Goal: Transaction & Acquisition: Obtain resource

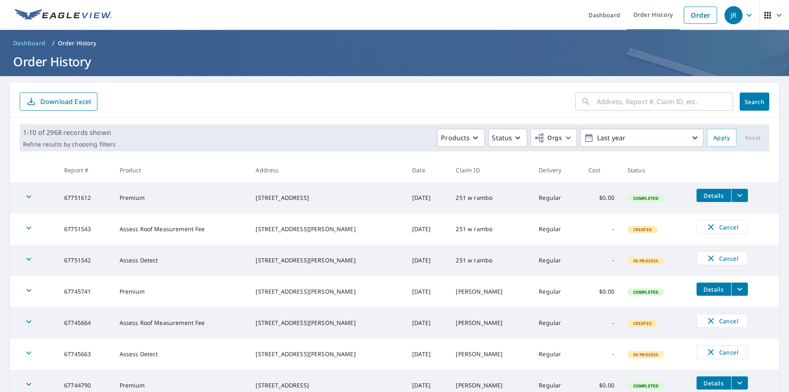
click at [766, 18] on icon "button" at bounding box center [768, 15] width 10 height 10
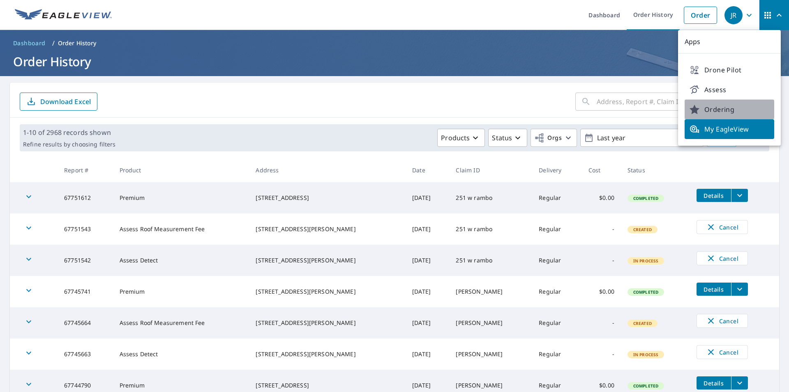
click at [734, 110] on span "Ordering" at bounding box center [730, 109] width 80 height 10
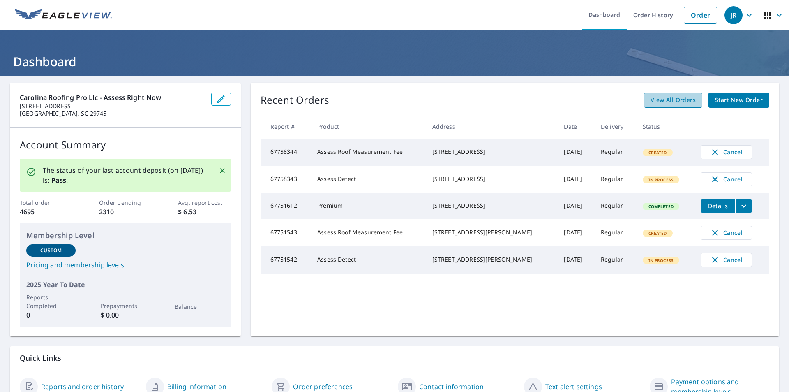
click at [656, 104] on span "View All Orders" at bounding box center [673, 100] width 45 height 10
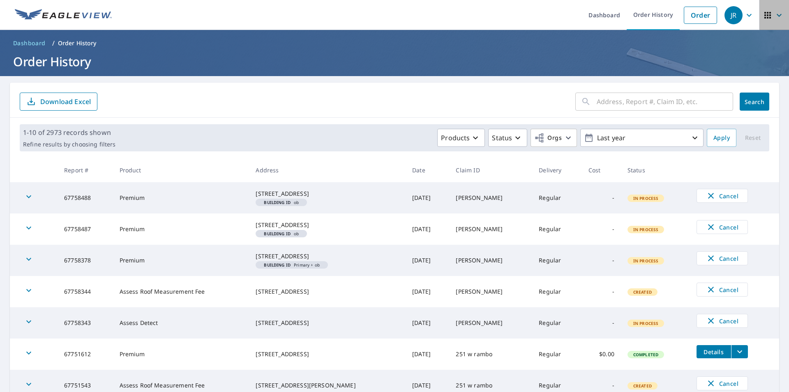
click at [763, 18] on icon "button" at bounding box center [768, 15] width 10 height 10
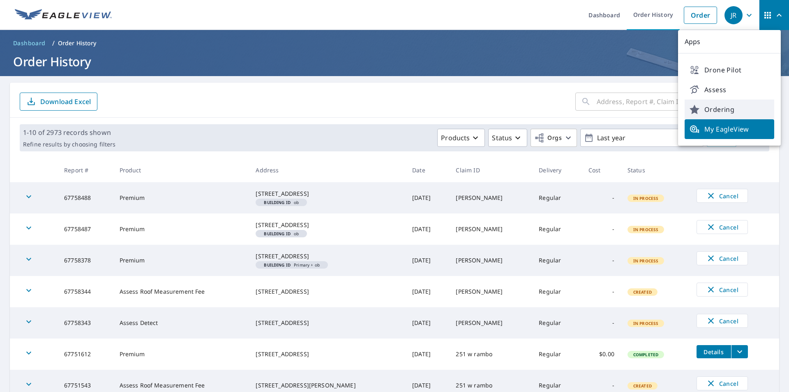
click at [728, 108] on span "Ordering" at bounding box center [730, 109] width 80 height 10
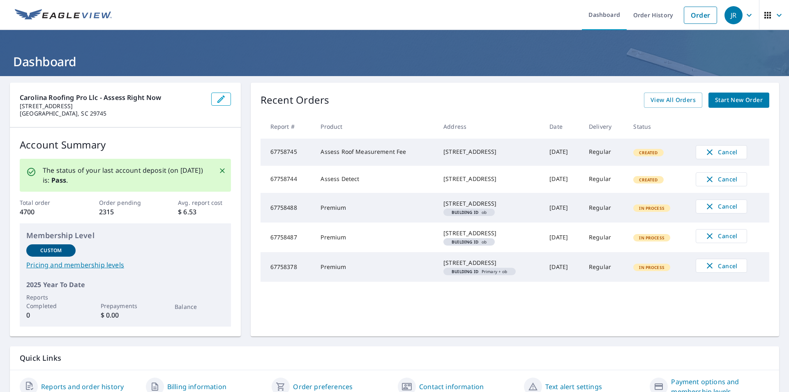
click at [665, 104] on span "View All Orders" at bounding box center [673, 100] width 45 height 10
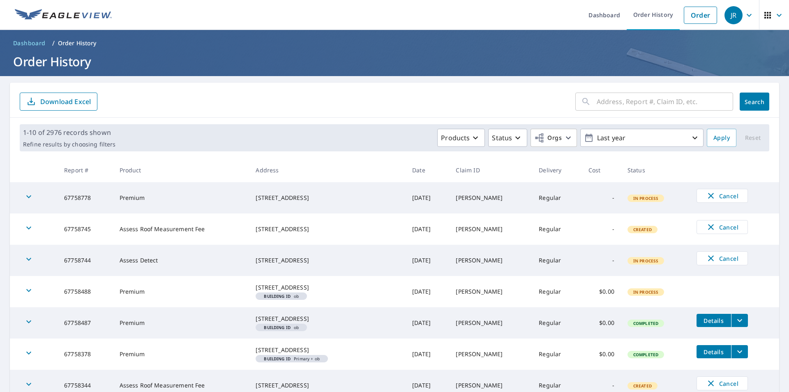
scroll to position [41, 0]
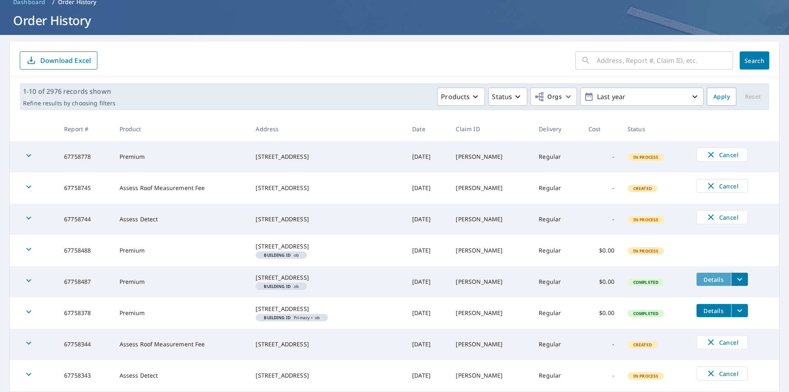
click at [708, 283] on span "Details" at bounding box center [714, 279] width 25 height 8
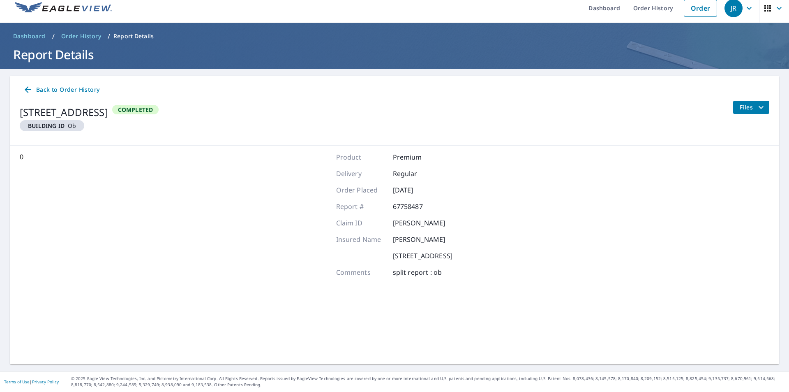
scroll to position [7, 0]
click at [740, 106] on span "Files" at bounding box center [753, 107] width 26 height 10
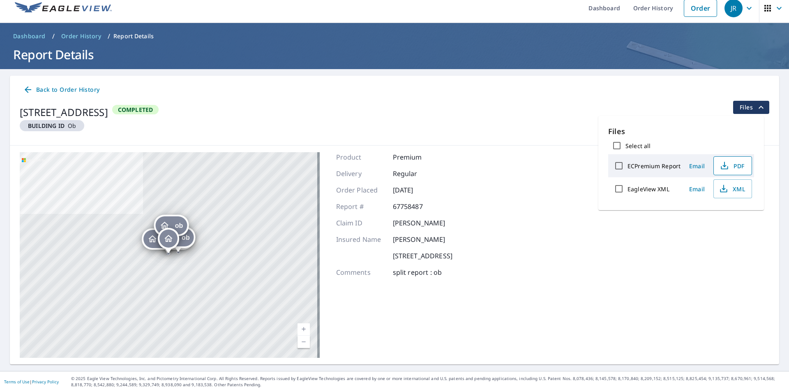
click at [722, 166] on icon "button" at bounding box center [725, 166] width 10 height 10
click at [722, 189] on icon "button" at bounding box center [724, 189] width 10 height 10
click at [43, 89] on span "Back to Order History" at bounding box center [61, 90] width 76 height 10
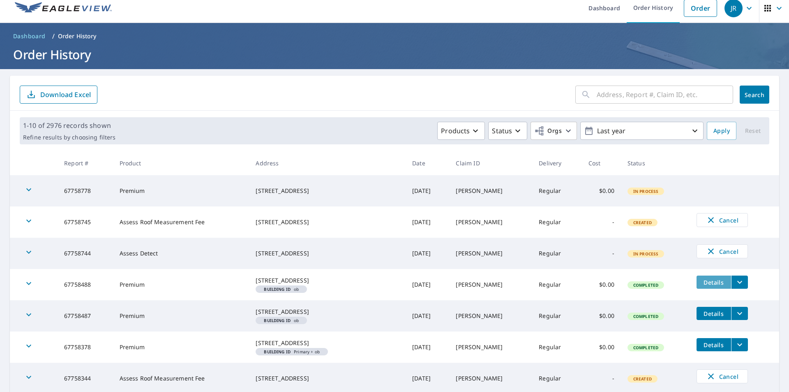
click at [713, 283] on span "Details" at bounding box center [714, 282] width 25 height 8
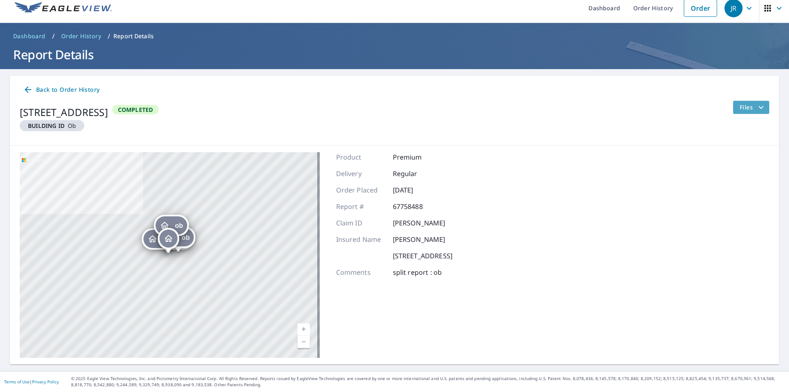
click at [742, 103] on span "Files" at bounding box center [753, 107] width 26 height 10
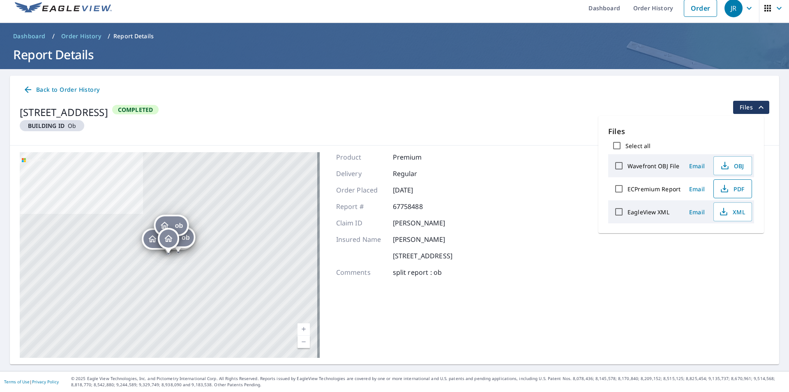
click at [723, 187] on icon "button" at bounding box center [725, 189] width 10 height 10
click at [721, 210] on icon "button" at bounding box center [724, 212] width 10 height 10
click at [55, 84] on link "Back to Order History" at bounding box center [61, 89] width 83 height 15
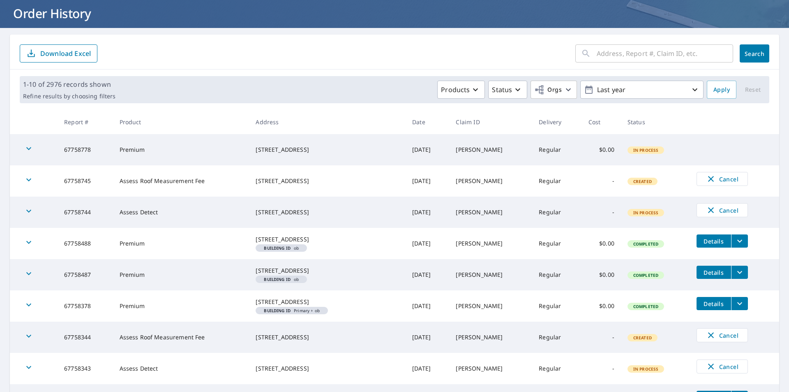
scroll to position [89, 0]
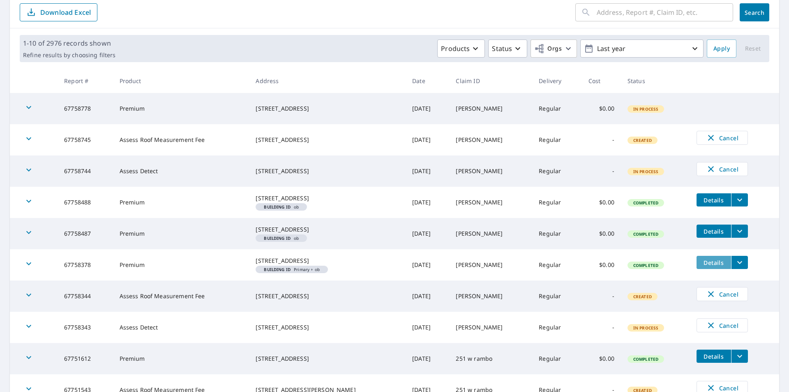
click at [713, 266] on span "Details" at bounding box center [714, 263] width 25 height 8
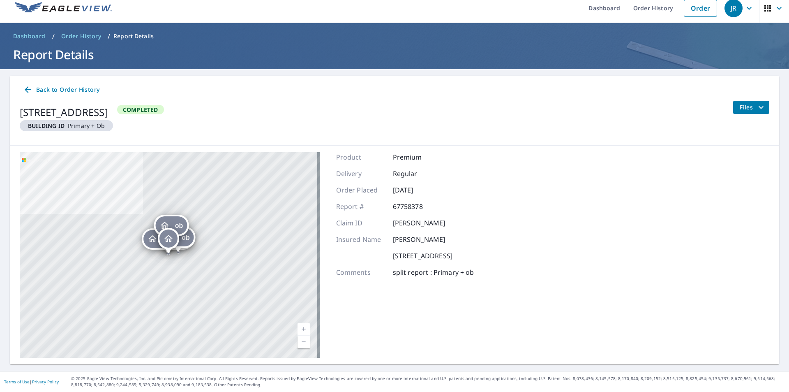
click at [744, 112] on button "Files" at bounding box center [751, 107] width 37 height 13
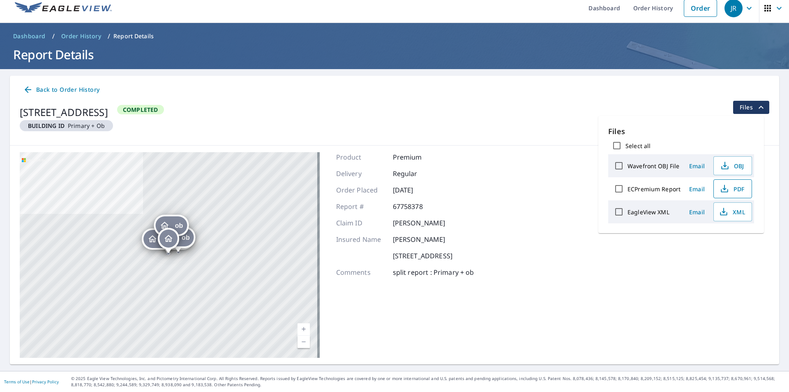
click at [725, 189] on icon "button" at bounding box center [725, 187] width 4 height 5
click at [720, 211] on icon "button" at bounding box center [724, 212] width 10 height 10
click at [70, 91] on span "Back to Order History" at bounding box center [61, 90] width 76 height 10
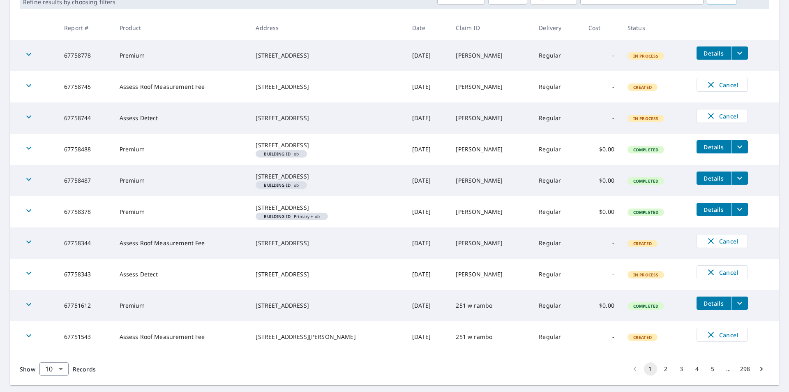
scroll to position [60, 0]
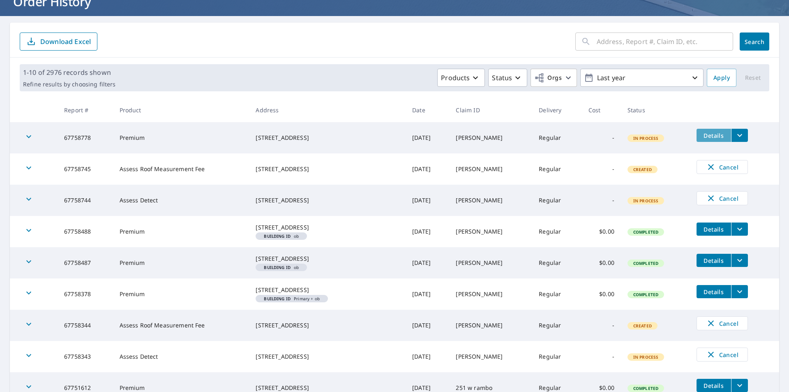
click at [709, 132] on span "Details" at bounding box center [714, 136] width 25 height 8
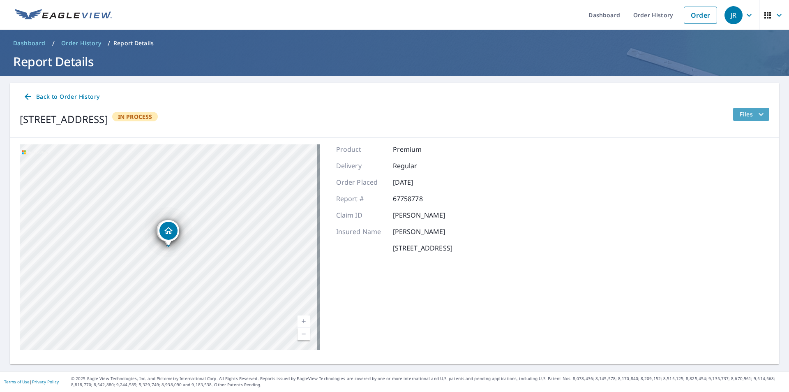
click at [740, 113] on span "Files" at bounding box center [753, 114] width 26 height 10
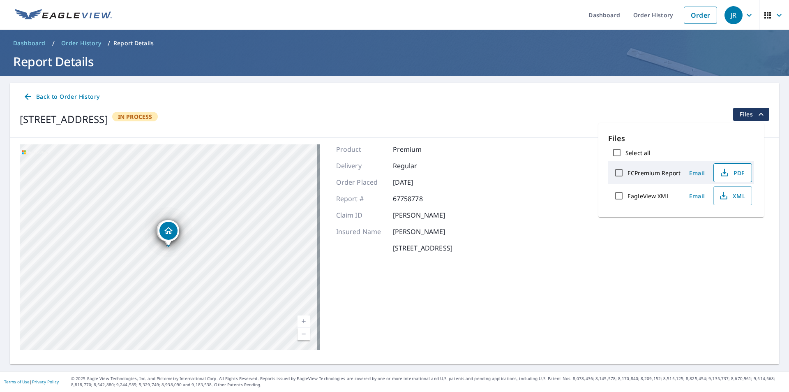
click at [728, 175] on icon "button" at bounding box center [725, 173] width 10 height 10
click at [723, 195] on icon "button" at bounding box center [724, 194] width 4 height 5
click at [64, 92] on span "Back to Order History" at bounding box center [61, 97] width 76 height 10
